Goal: Transaction & Acquisition: Book appointment/travel/reservation

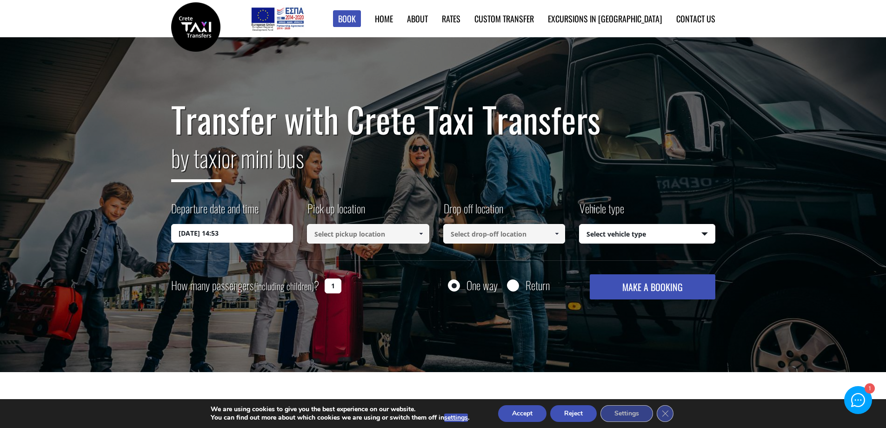
drag, startPoint x: 80, startPoint y: 309, endPoint x: 82, endPoint y: 63, distance: 245.7
click at [235, 240] on input "[DATE] 14:53" at bounding box center [232, 233] width 122 height 19
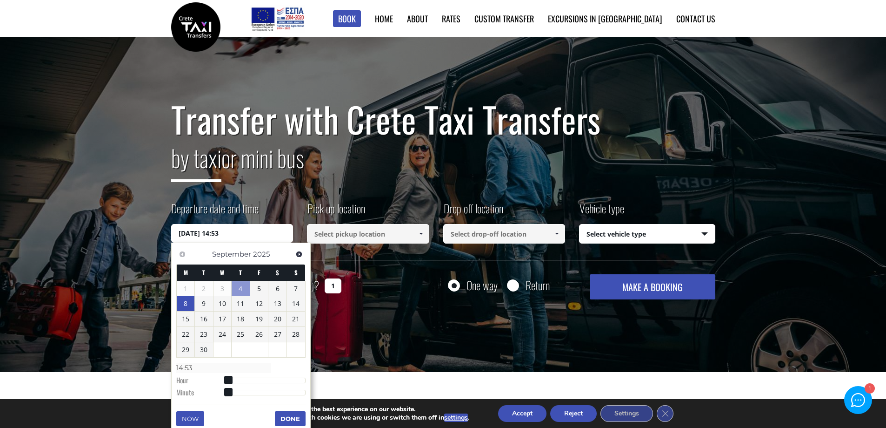
click at [188, 305] on link "8" at bounding box center [186, 303] width 18 height 15
click at [180, 381] on dt "Hour" at bounding box center [202, 382] width 52 height 12
click at [195, 307] on link "9" at bounding box center [204, 304] width 18 height 15
click at [223, 237] on input "[DATE] 00:00" at bounding box center [232, 233] width 122 height 19
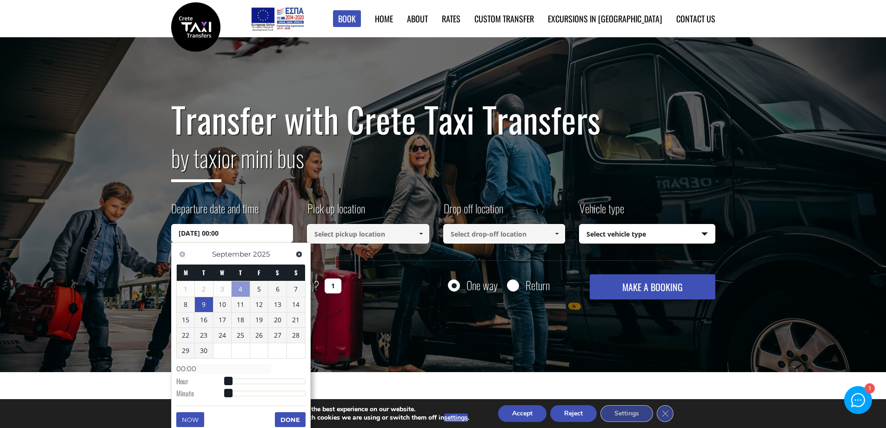
click at [225, 233] on input "[DATE] 00:00" at bounding box center [232, 233] width 122 height 19
click at [183, 389] on dt "Minute" at bounding box center [202, 394] width 52 height 12
type input "[DATE] 01:00"
type input "01:00"
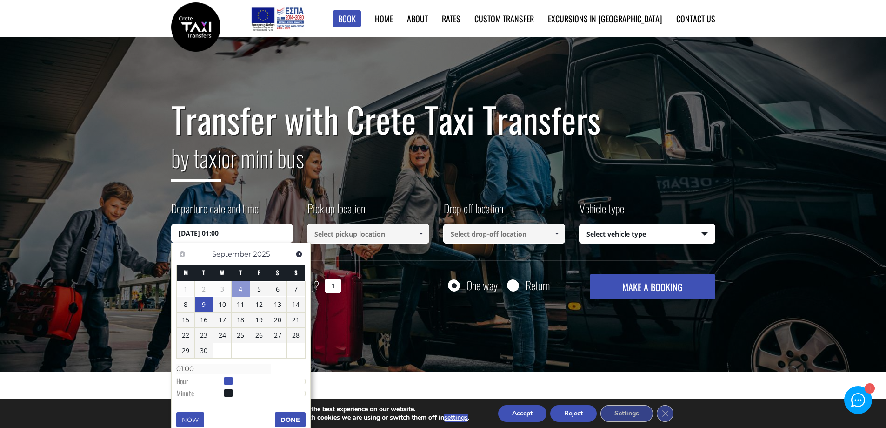
type input "[DATE] 02:00"
type input "02:00"
type input "[DATE] 03:00"
type input "03:00"
drag, startPoint x: 227, startPoint y: 380, endPoint x: 235, endPoint y: 380, distance: 8.9
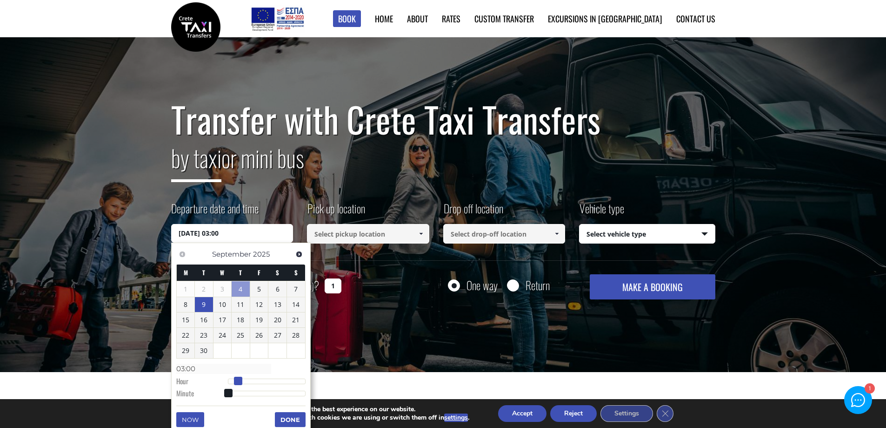
click at [235, 380] on span at bounding box center [238, 380] width 8 height 8
type input "[DATE] 04:00"
type input "04:00"
type input "[DATE] 05:00"
type input "05:00"
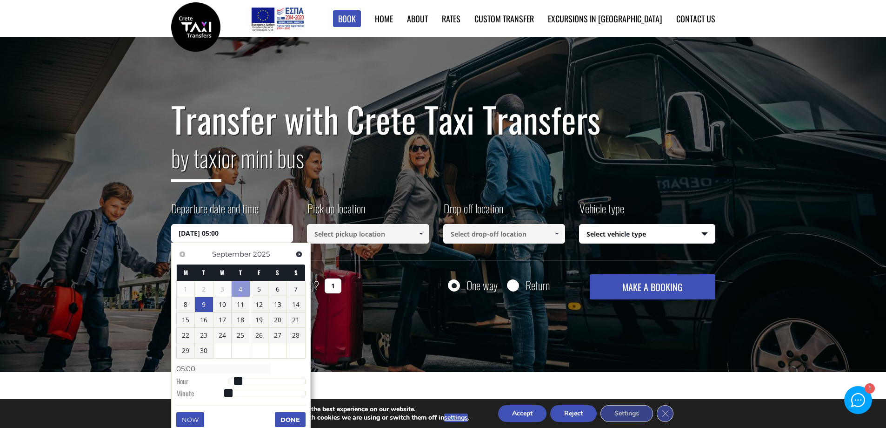
type input "[DATE] 06:00"
type input "06:00"
type input "[DATE] 07:00"
type input "07:00"
type input "[DATE] 08:00"
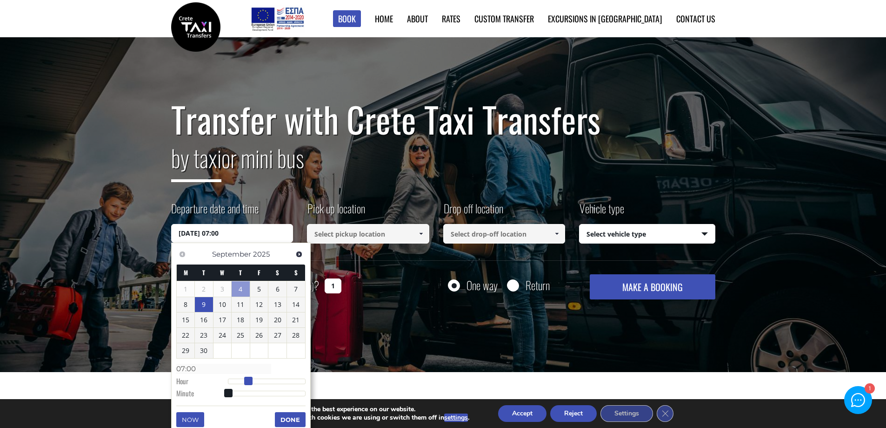
type input "08:00"
type input "[DATE] 09:00"
type input "09:00"
type input "[DATE] 10:00"
type input "10:00"
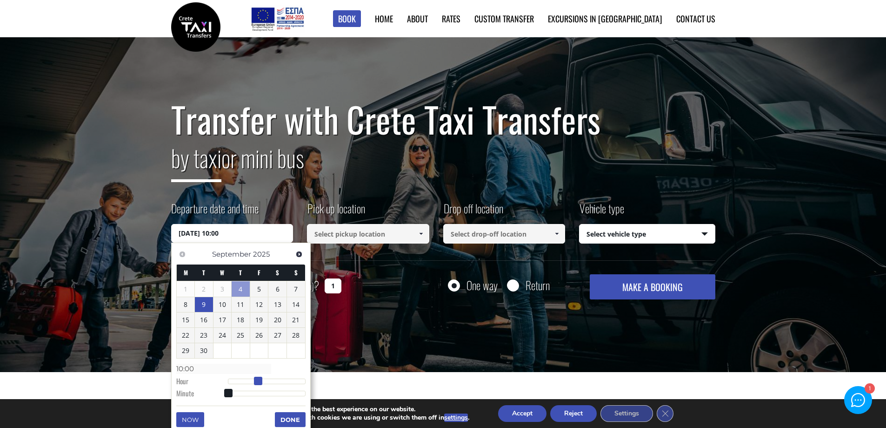
type input "[DATE] 11:00"
type input "11:00"
type input "[DATE] 12:00"
type input "12:00"
type input "[DATE] 13:00"
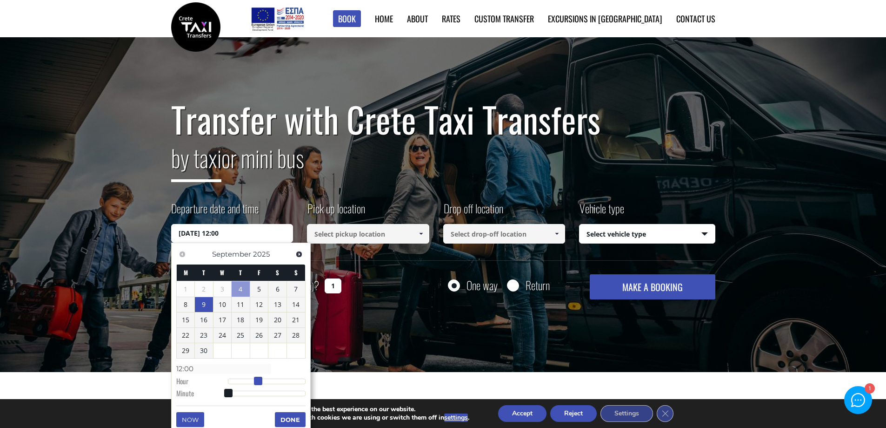
type input "13:00"
type input "[DATE] 14:00"
type input "14:00"
type input "[DATE] 15:00"
type input "15:00"
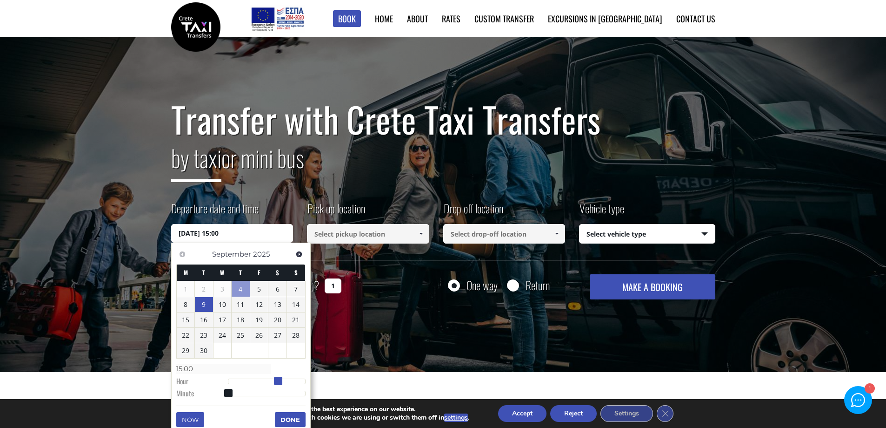
type input "[DATE] 16:00"
type input "16:00"
type input "[DATE] 17:00"
type input "17:00"
type input "[DATE] 18:00"
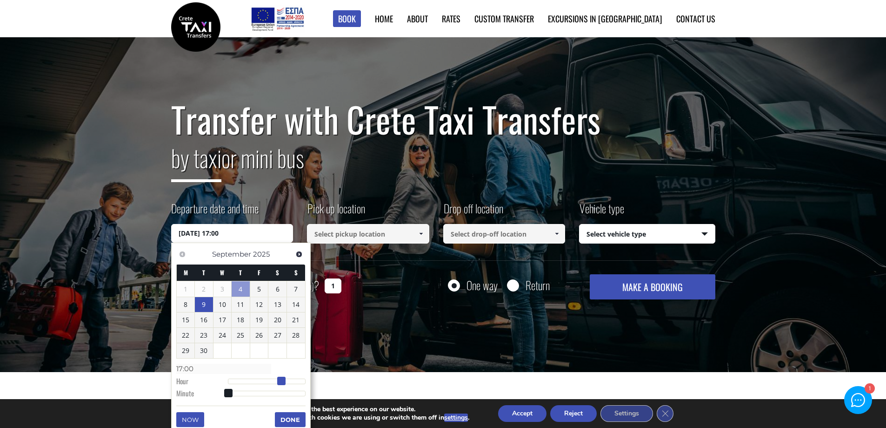
type input "18:00"
type input "[DATE] 19:00"
type input "19:00"
type input "[DATE] 20:00"
type input "20:00"
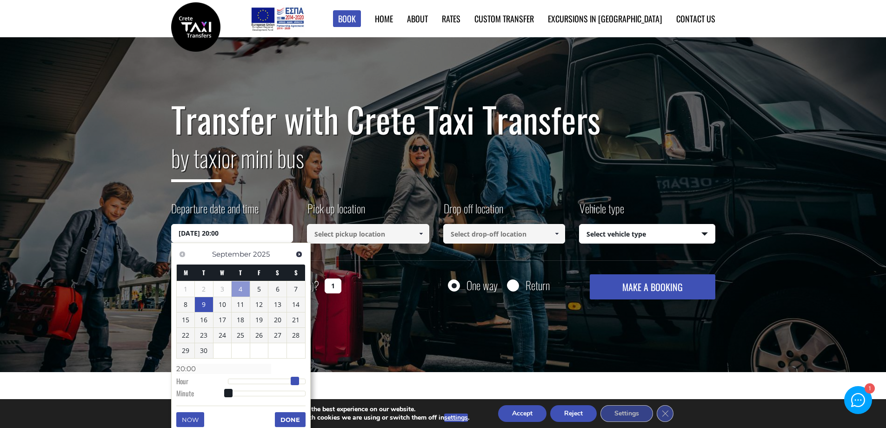
type input "[DATE] 21:00"
type input "21:00"
type input "[DATE] 22:00"
type input "22:00"
type input "[DATE] 23:00"
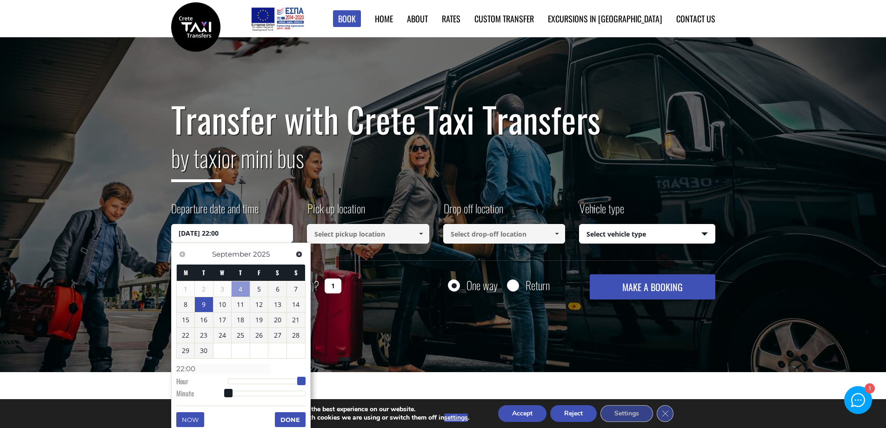
type input "23:00"
type input "[DATE] 22:00"
type input "22:00"
type input "[DATE] 21:00"
type input "21:00"
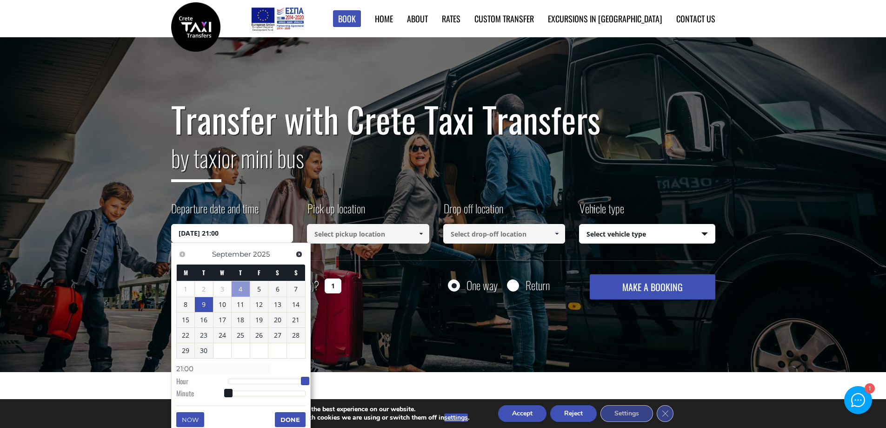
type input "[DATE] 20:00"
type input "20:00"
type input "[DATE] 19:00"
type input "19:00"
type input "[DATE] 18:00"
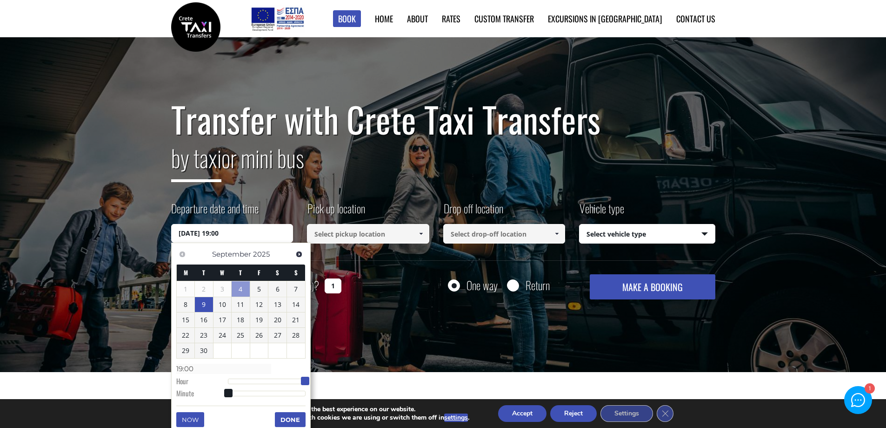
type input "18:00"
type input "[DATE] 17:00"
type input "17:00"
type input "[DATE] 16:00"
type input "16:00"
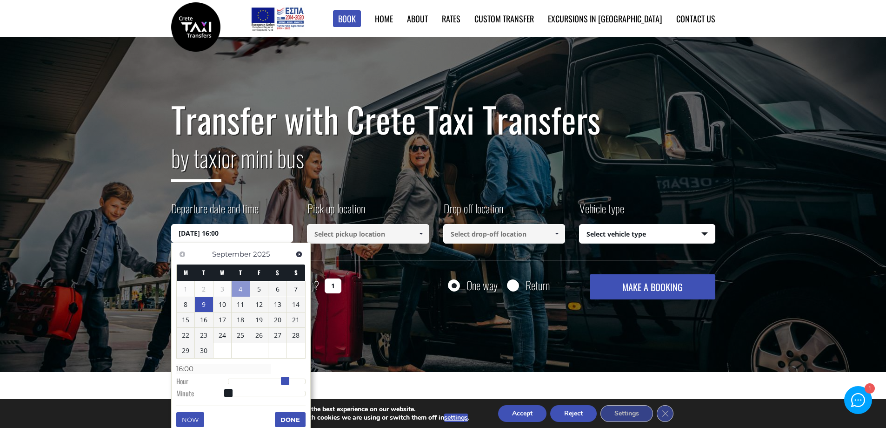
type input "[DATE] 15:00"
type input "15:00"
type input "[DATE] 14:00"
type input "14:00"
type input "[DATE] 13:00"
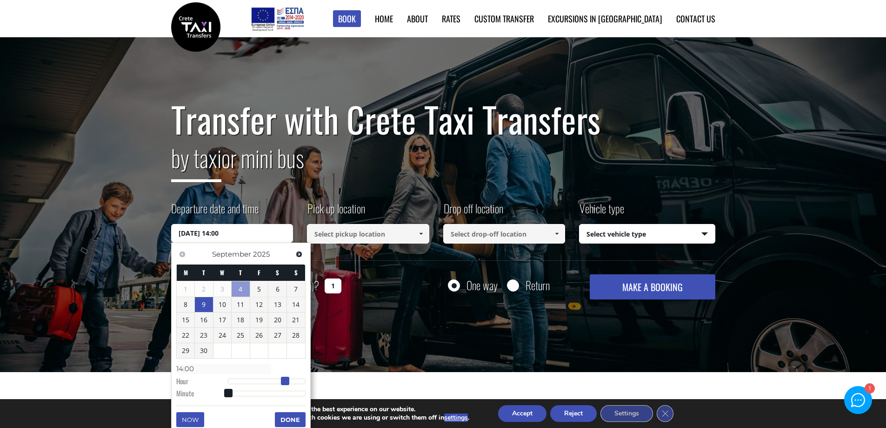
type input "13:00"
drag, startPoint x: 235, startPoint y: 380, endPoint x: 270, endPoint y: 383, distance: 34.6
click at [270, 383] on span at bounding box center [272, 380] width 8 height 8
click at [295, 419] on button "Done" at bounding box center [290, 419] width 31 height 15
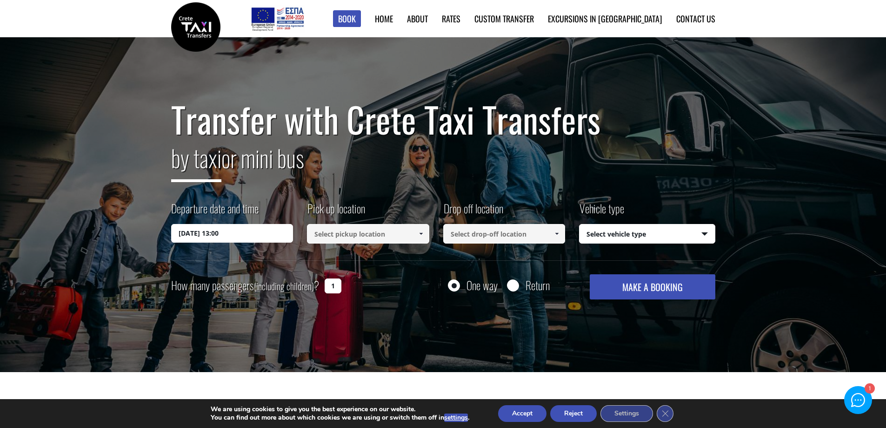
click at [364, 238] on input at bounding box center [368, 234] width 122 height 20
click at [424, 229] on link at bounding box center [420, 234] width 15 height 20
click at [423, 229] on link at bounding box center [420, 234] width 15 height 20
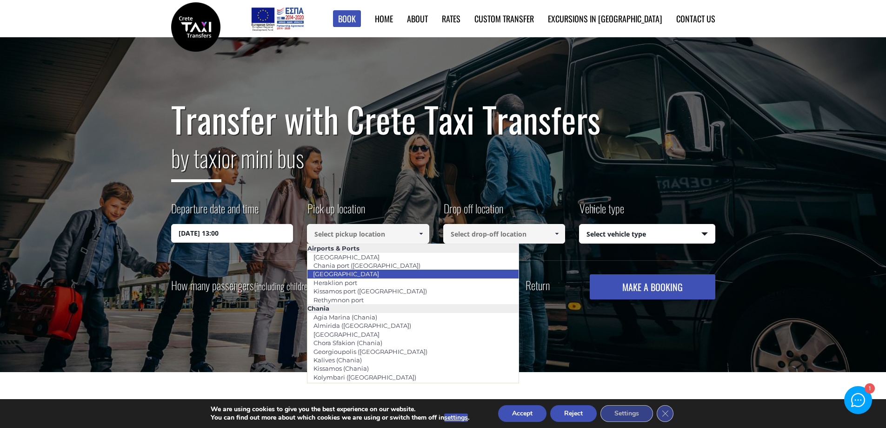
click at [354, 276] on link "[GEOGRAPHIC_DATA]" at bounding box center [346, 273] width 78 height 13
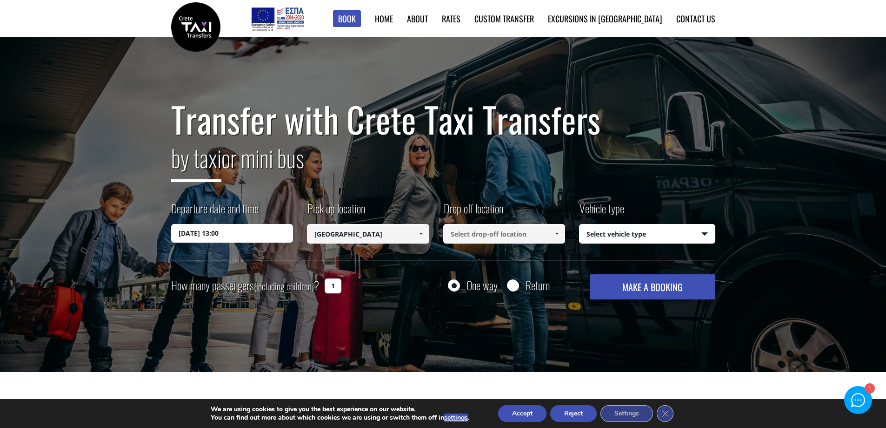
click at [480, 239] on input at bounding box center [504, 234] width 122 height 20
click at [378, 237] on input "[GEOGRAPHIC_DATA]" at bounding box center [368, 234] width 122 height 20
click at [424, 233] on span at bounding box center [420, 233] width 7 height 7
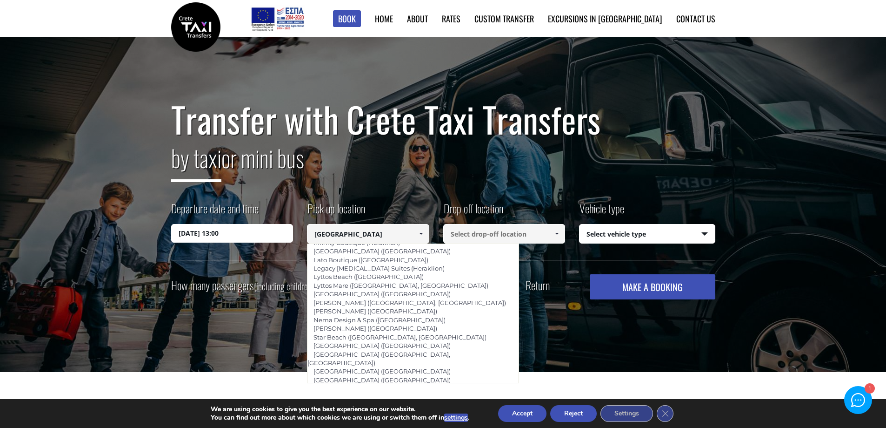
scroll to position [1256, 0]
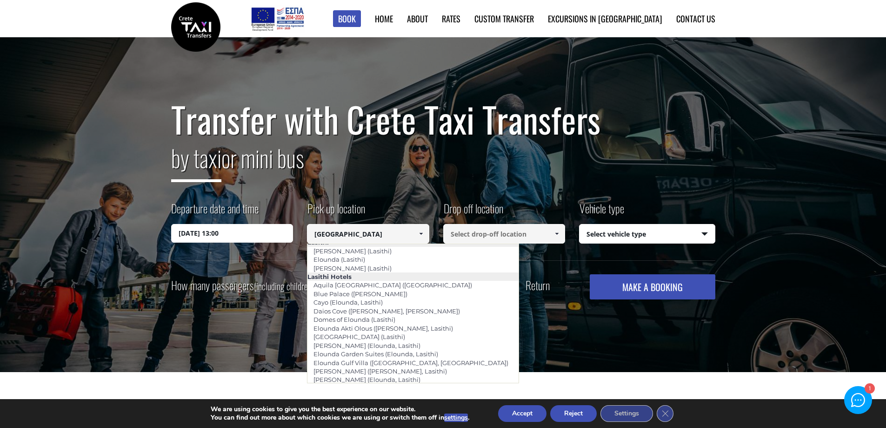
scroll to position [1300, 0]
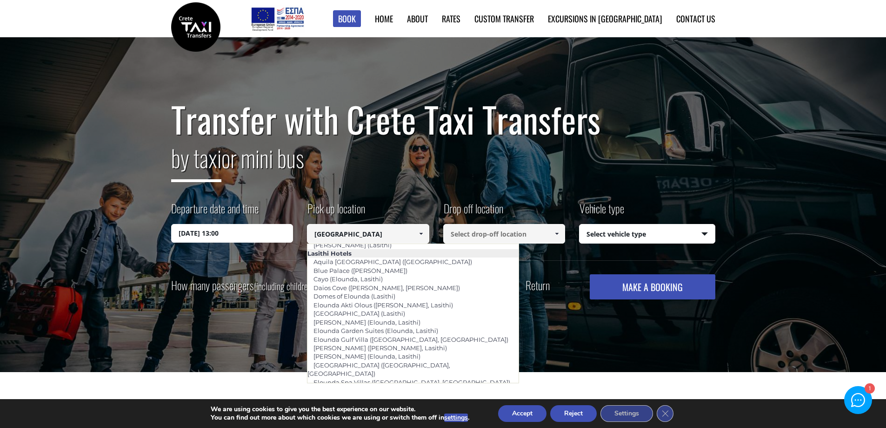
type input "[GEOGRAPHIC_DATA]"
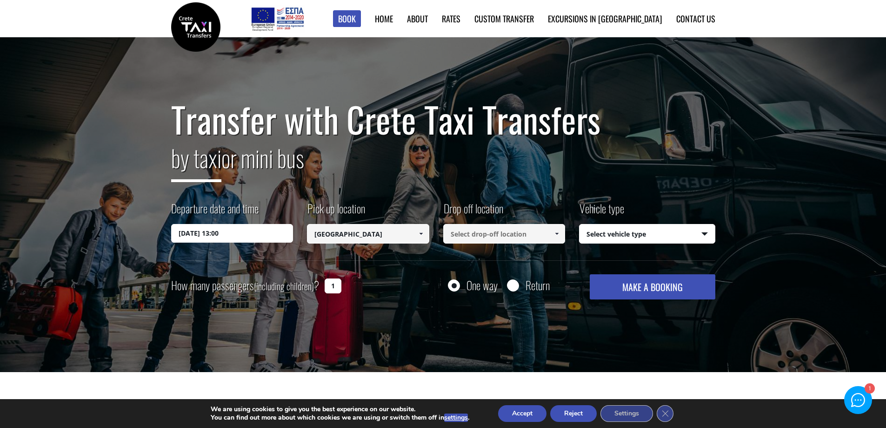
click at [484, 231] on input at bounding box center [504, 234] width 122 height 20
click at [545, 232] on input at bounding box center [504, 234] width 122 height 20
click at [560, 232] on span at bounding box center [556, 233] width 7 height 7
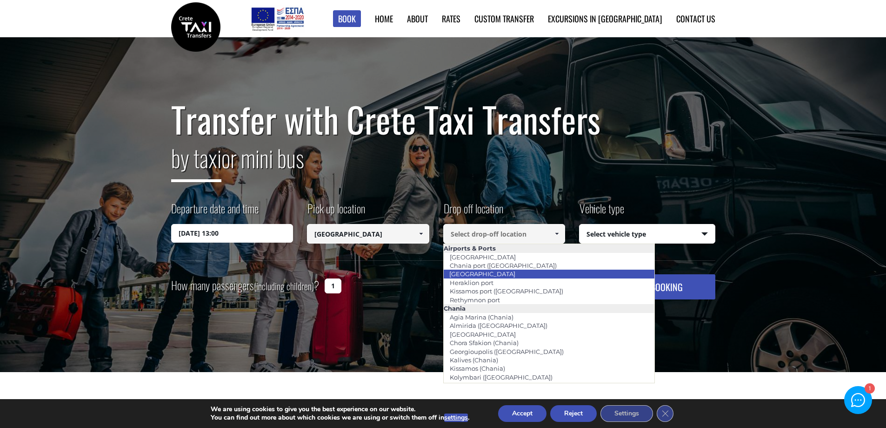
click at [457, 275] on link "[GEOGRAPHIC_DATA]" at bounding box center [482, 273] width 78 height 13
type input "[GEOGRAPHIC_DATA]"
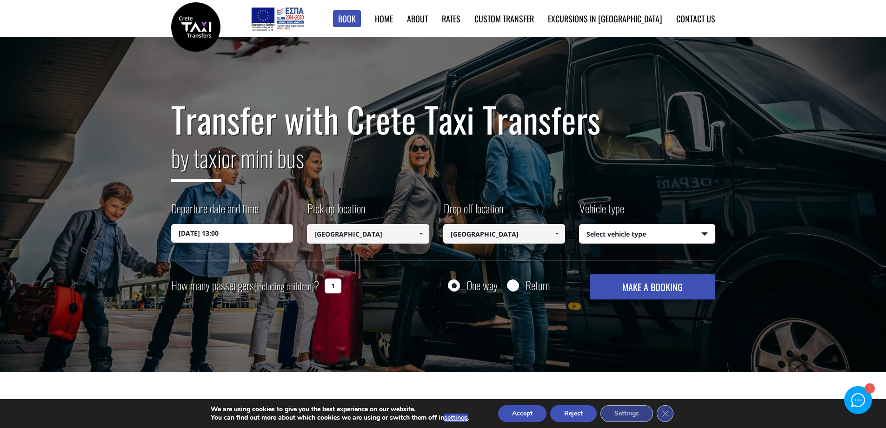
click at [652, 241] on select "Select vehicle type Taxi (4 passengers) Mercedes E Class Mini Van (7 passengers…" at bounding box center [647, 234] width 135 height 20
click at [580, 224] on select "Select vehicle type Taxi (4 passengers) Mercedes E Class Mini Van (7 passengers…" at bounding box center [647, 234] width 135 height 20
click at [665, 288] on button "MAKE A BOOKING" at bounding box center [652, 286] width 125 height 25
click at [596, 233] on select "Select vehicle type Taxi (4 passengers) Mercedes E Class Mini Van (7 passengers…" at bounding box center [647, 234] width 135 height 20
select select "540"
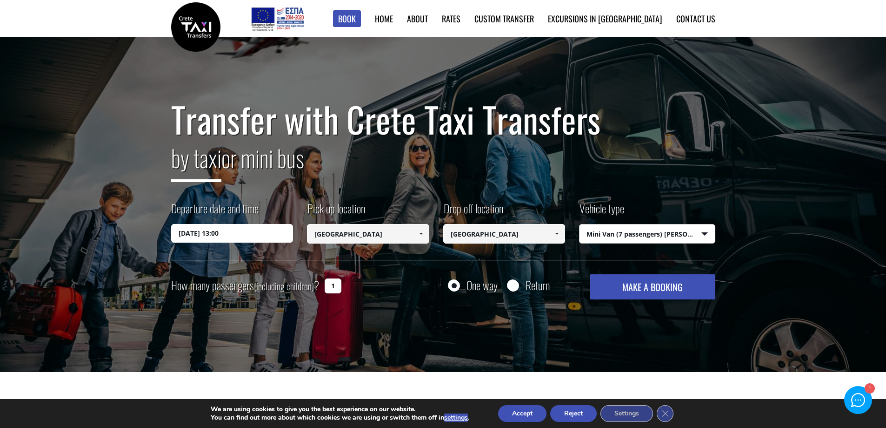
click at [580, 224] on select "Select vehicle type Taxi (4 passengers) Mercedes E Class Mini Van (7 passengers…" at bounding box center [647, 234] width 135 height 20
click at [617, 286] on button "MAKE A BOOKING" at bounding box center [652, 286] width 125 height 25
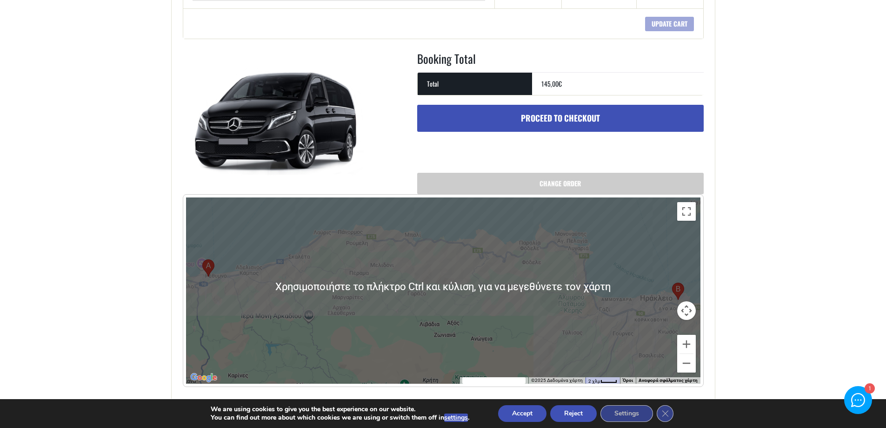
scroll to position [372, 0]
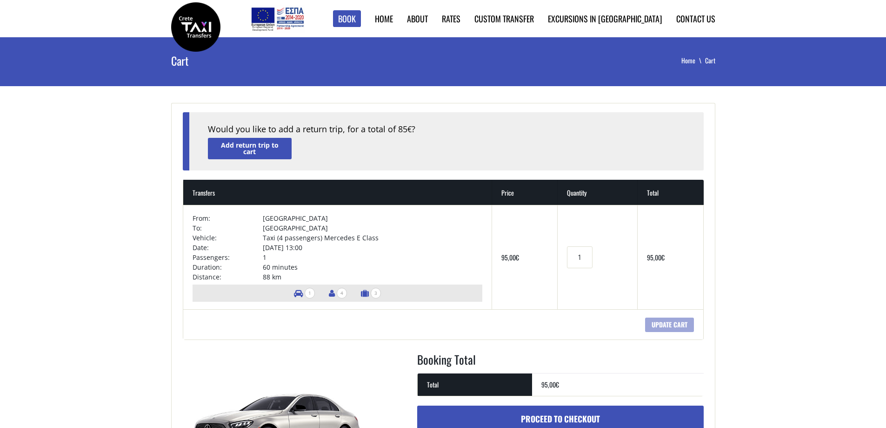
scroll to position [233, 0]
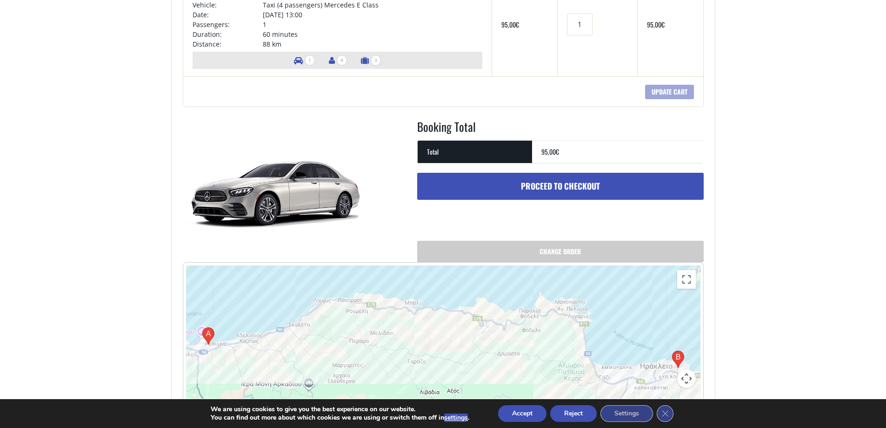
click at [259, 155] on img at bounding box center [276, 188] width 186 height 140
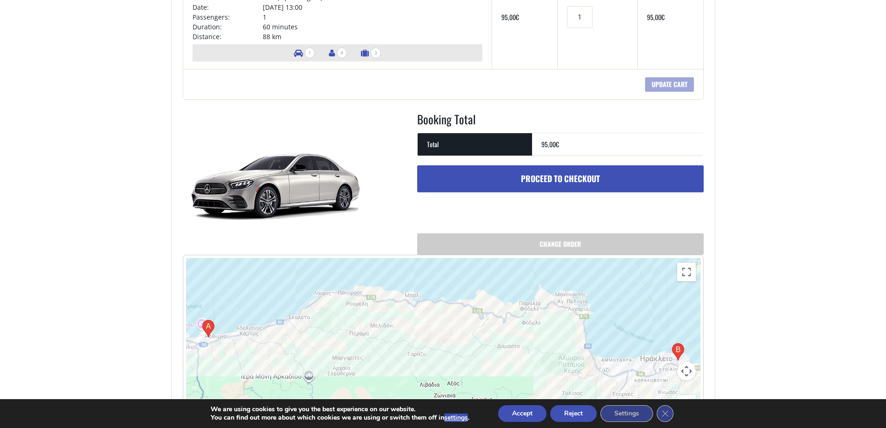
scroll to position [326, 0]
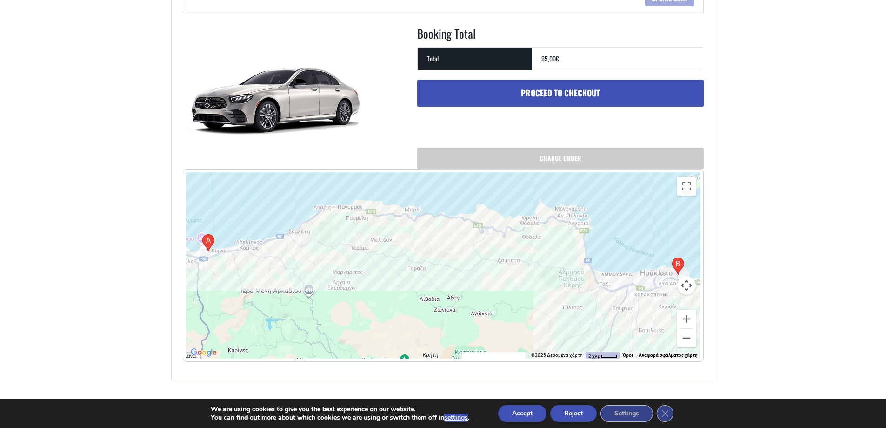
click at [549, 59] on bdi "95,00 €" at bounding box center [551, 59] width 18 height 10
click at [434, 66] on th "Total" at bounding box center [475, 58] width 114 height 23
click at [309, 289] on div at bounding box center [443, 265] width 515 height 186
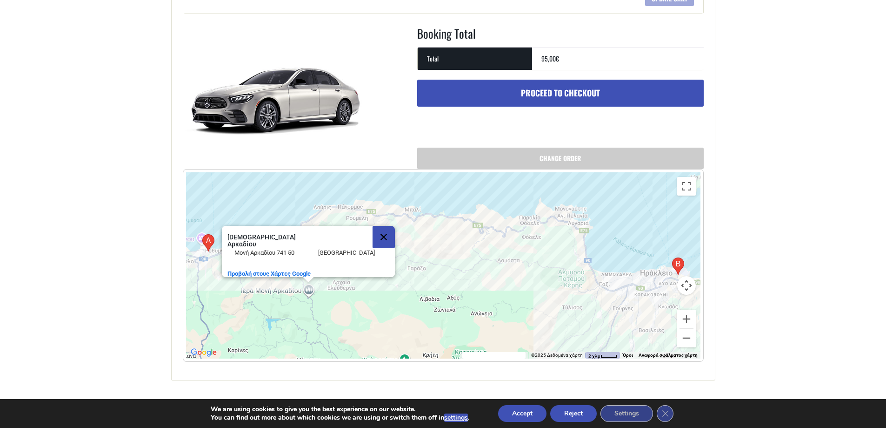
click at [389, 236] on button "Κλείσιμο" at bounding box center [384, 237] width 22 height 22
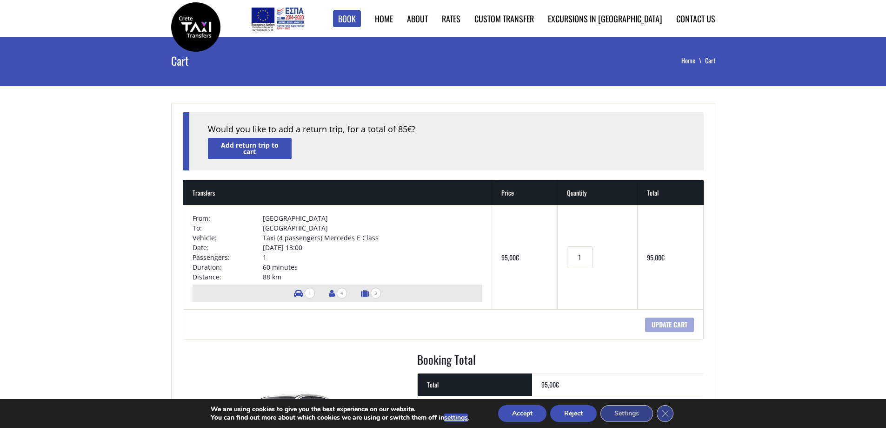
scroll to position [186, 0]
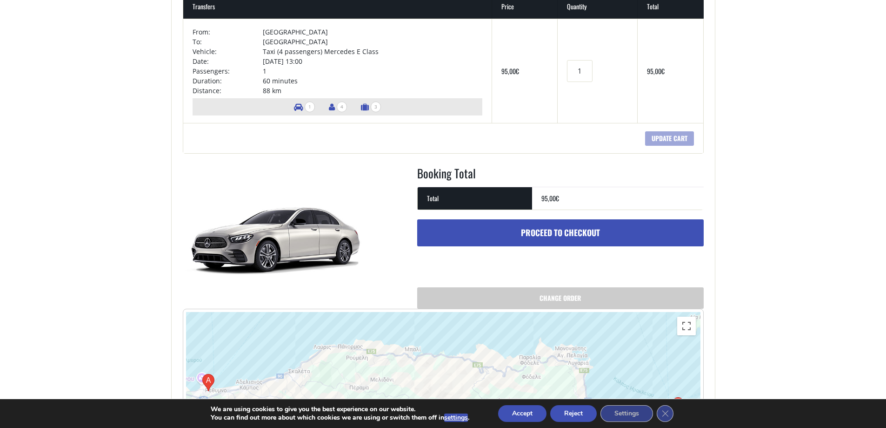
click at [341, 109] on span "4" at bounding box center [342, 106] width 10 height 11
click at [282, 109] on ul "1 4 3" at bounding box center [338, 106] width 290 height 17
drag, startPoint x: 372, startPoint y: 108, endPoint x: 350, endPoint y: 110, distance: 21.5
click at [350, 110] on ul "1 4 3" at bounding box center [338, 106] width 290 height 17
drag, startPoint x: 311, startPoint y: 105, endPoint x: 290, endPoint y: 108, distance: 21.7
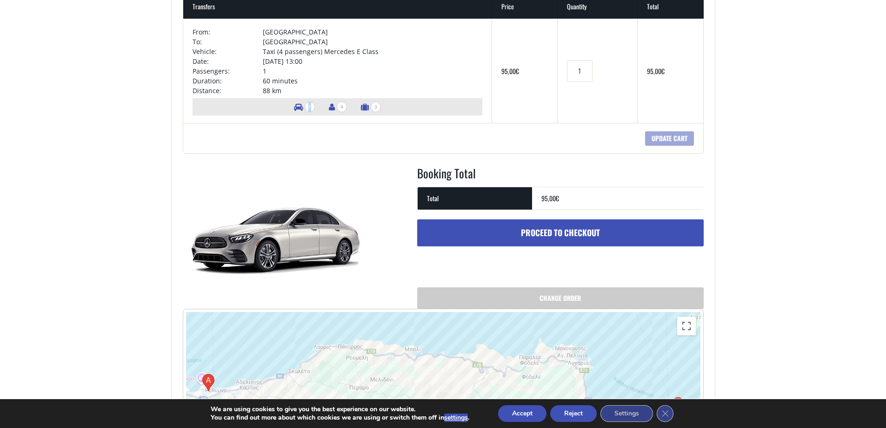
click at [290, 108] on li "1" at bounding box center [304, 106] width 30 height 17
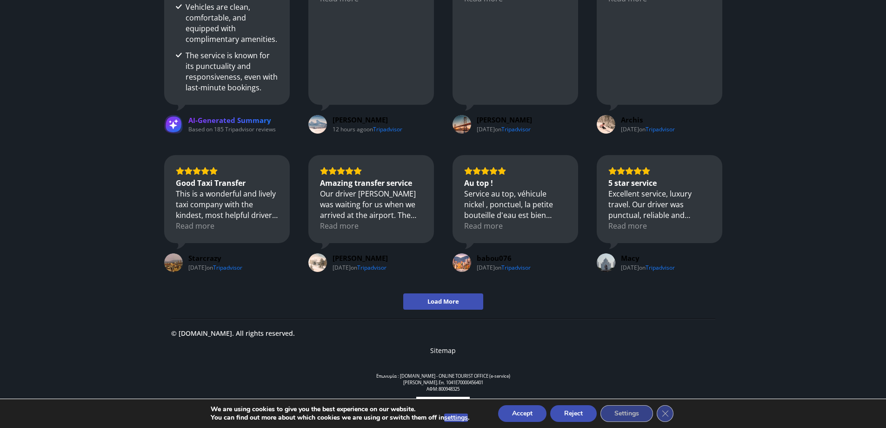
scroll to position [1007, 0]
